Goal: Task Accomplishment & Management: Manage account settings

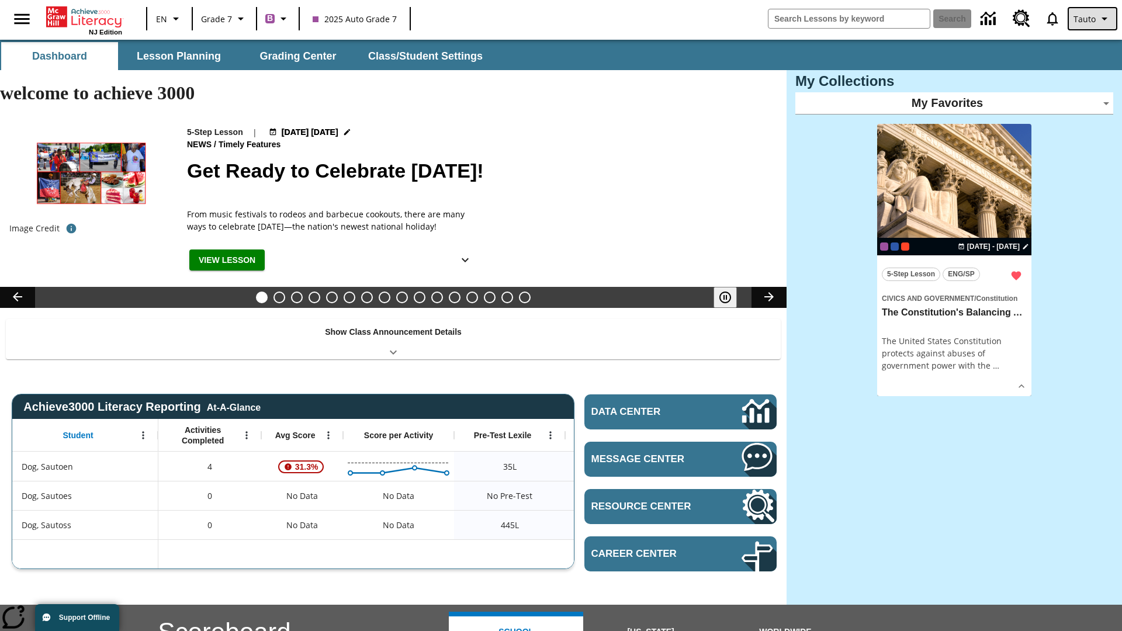
click at [1094, 19] on span "Tauto" at bounding box center [1085, 19] width 22 height 12
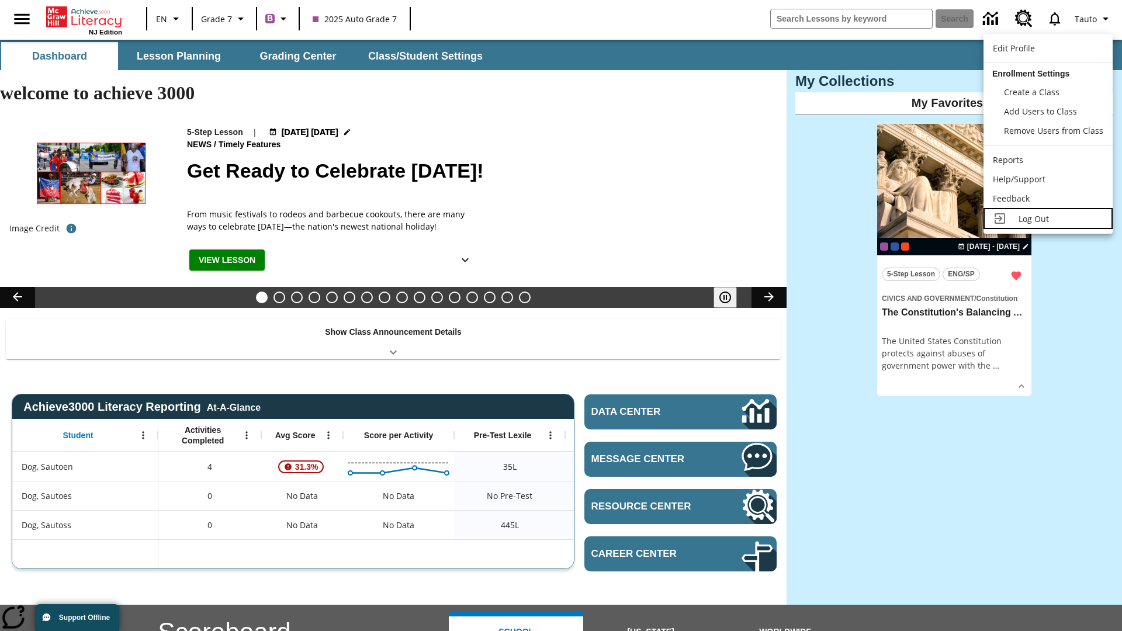
click at [1048, 219] on span "Log Out" at bounding box center [1034, 218] width 30 height 11
